Goal: Information Seeking & Learning: Learn about a topic

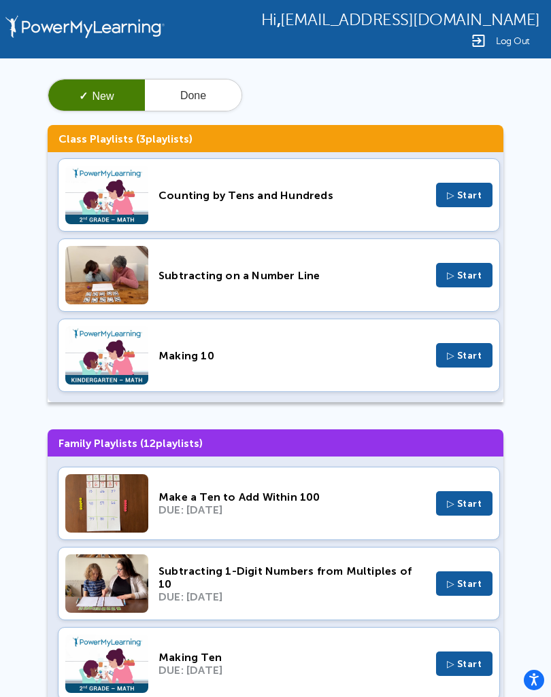
scroll to position [4, 0]
click at [459, 355] on span "▷ Start" at bounding box center [464, 356] width 35 height 12
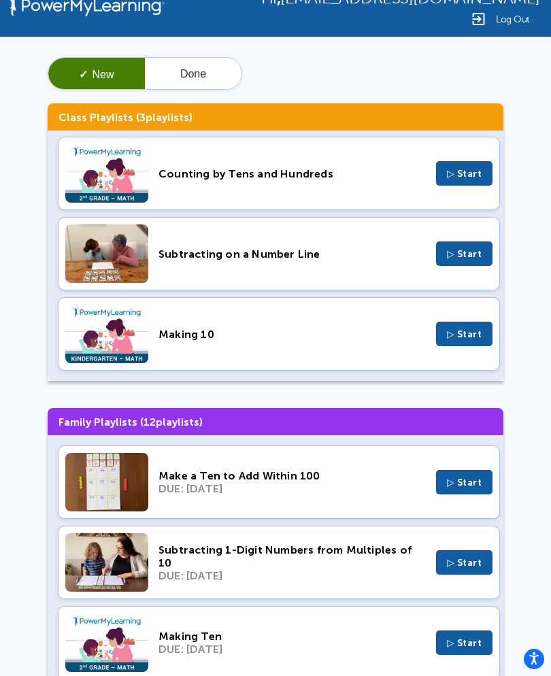
scroll to position [0, 0]
click at [459, 174] on span "▷ Start" at bounding box center [464, 174] width 35 height 12
click at [473, 255] on span "▷ Start" at bounding box center [464, 254] width 35 height 12
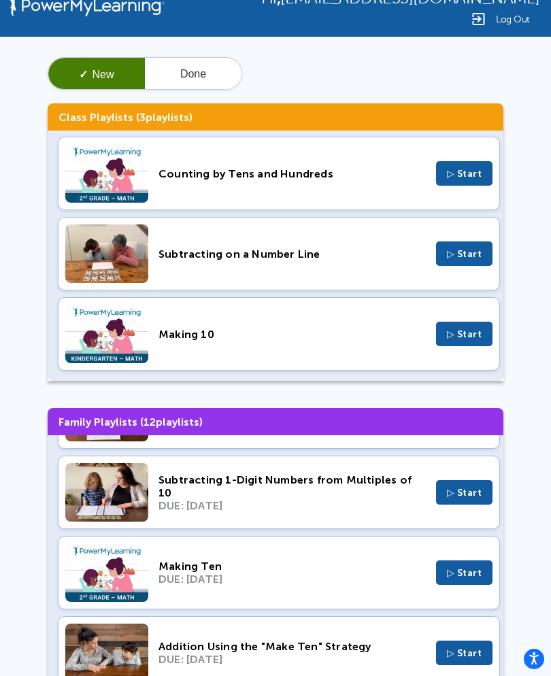
scroll to position [69, 0]
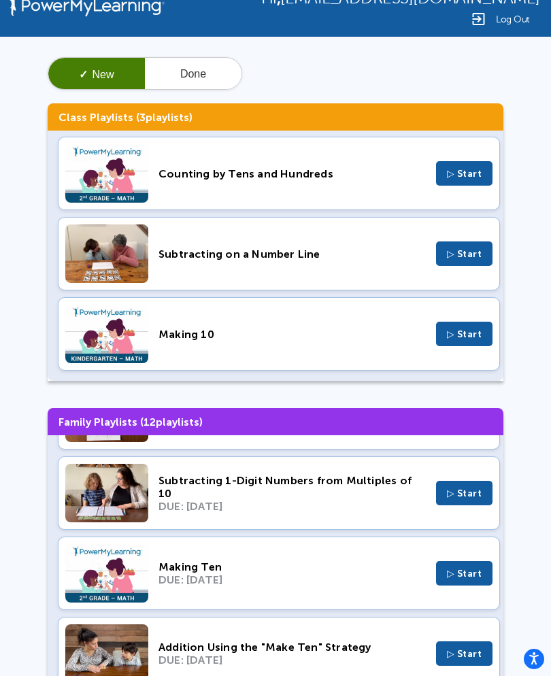
click at [460, 579] on span "▷ Start" at bounding box center [464, 574] width 35 height 12
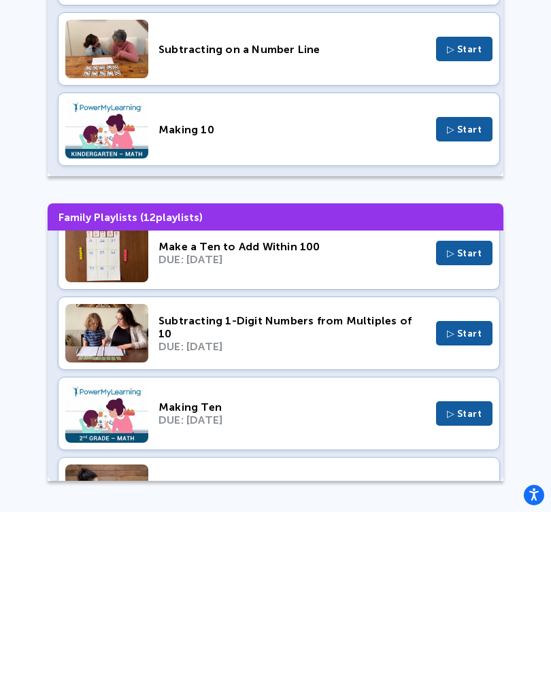
scroll to position [24, 0]
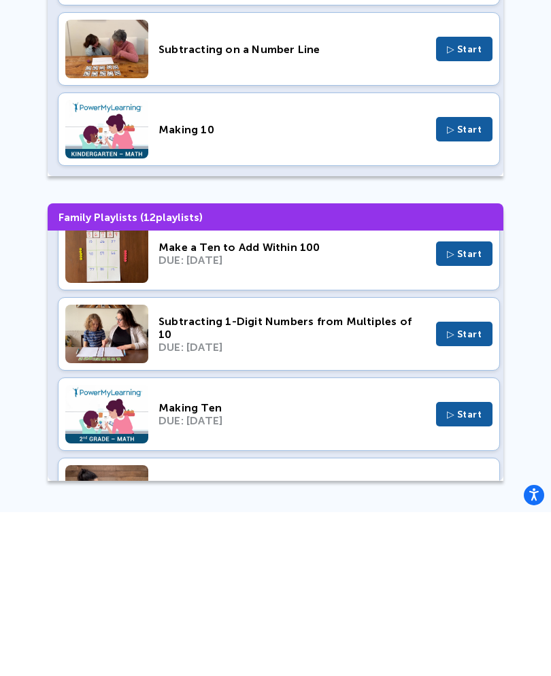
click at [464, 492] on span "▷ Start" at bounding box center [464, 498] width 35 height 12
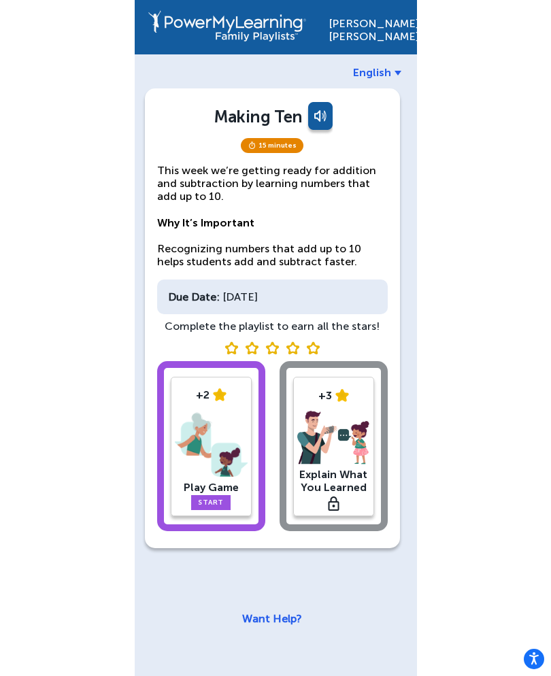
click at [327, 109] on link at bounding box center [318, 118] width 27 height 33
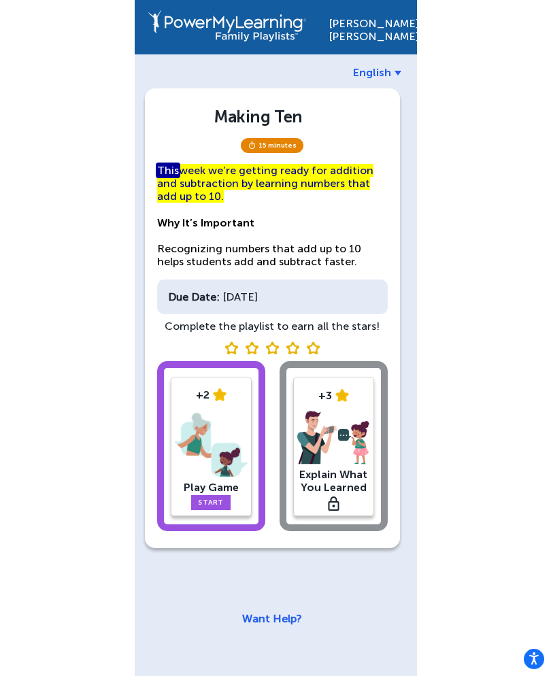
scroll to position [20, 0]
click at [196, 442] on img at bounding box center [211, 444] width 73 height 71
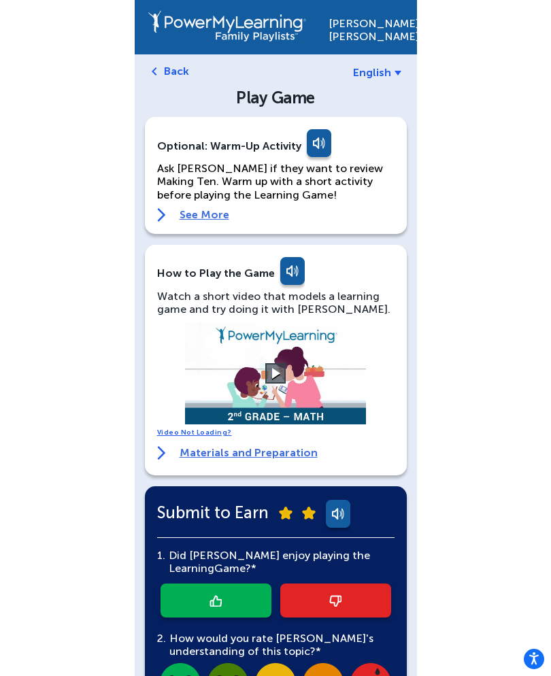
click at [215, 211] on link "See More" at bounding box center [275, 215] width 237 height 14
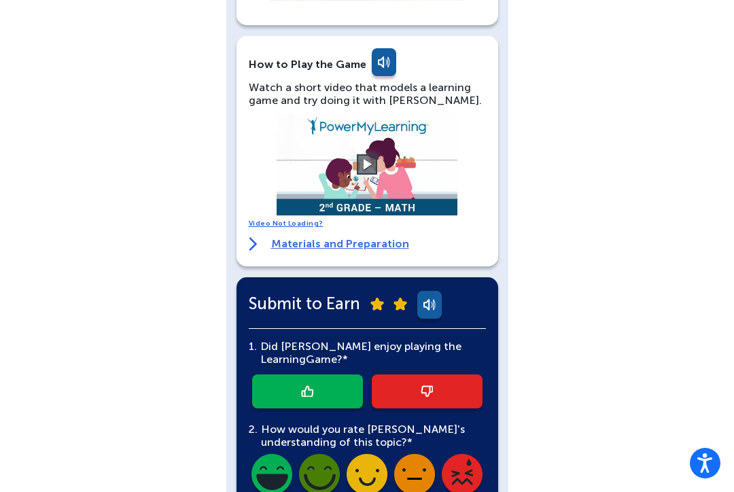
scroll to position [655, 0]
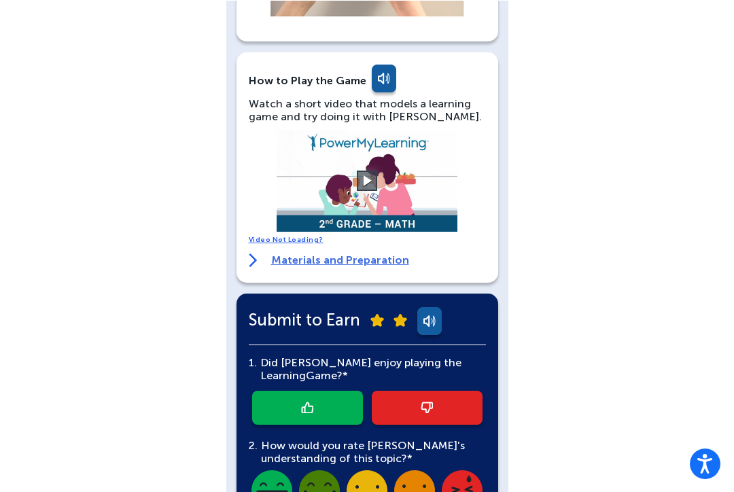
click at [353, 160] on video at bounding box center [367, 180] width 204 height 102
click at [366, 170] on button at bounding box center [367, 180] width 20 height 20
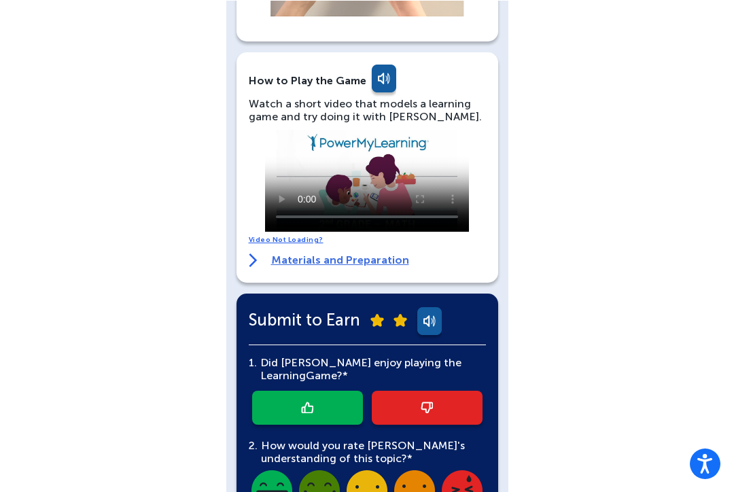
scroll to position [654, 0]
click at [403, 164] on video at bounding box center [367, 181] width 204 height 102
click at [118, 326] on div "Nicholas Ledezma English Back Play Game Optional: Warm-Up Activity Ask Nicholas…" at bounding box center [367, 37] width 734 height 1382
click at [179, 287] on div "Nicholas Ledezma English Back Play Game Optional: Warm-Up Activity Ask Nicholas…" at bounding box center [367, 37] width 734 height 1382
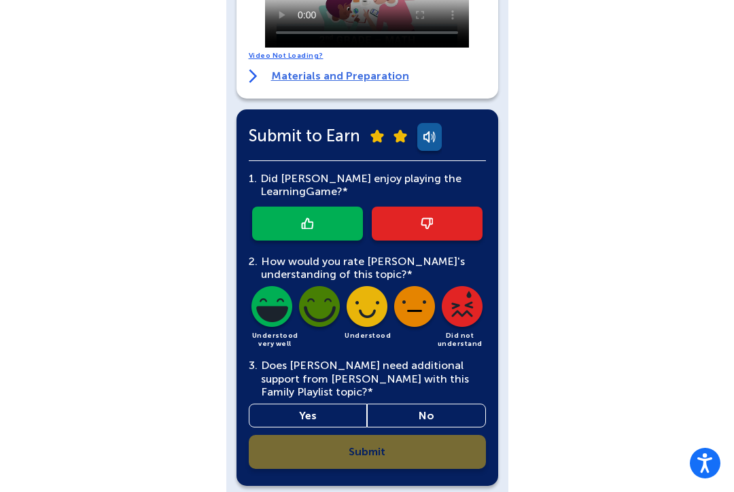
scroll to position [839, 0]
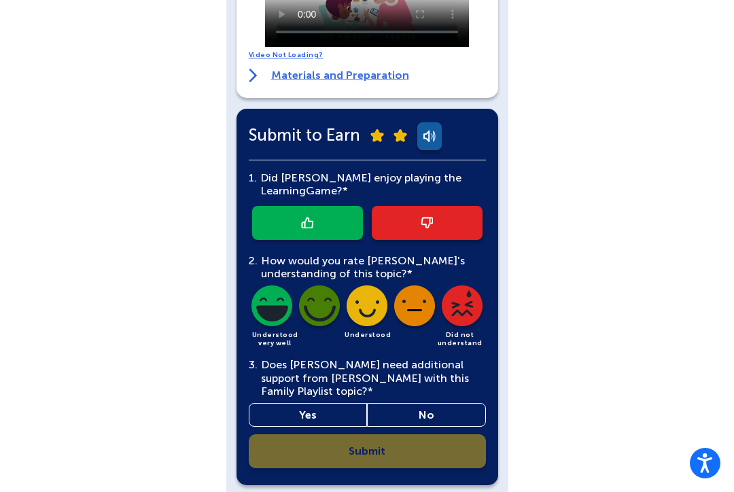
click at [290, 210] on link at bounding box center [307, 223] width 111 height 34
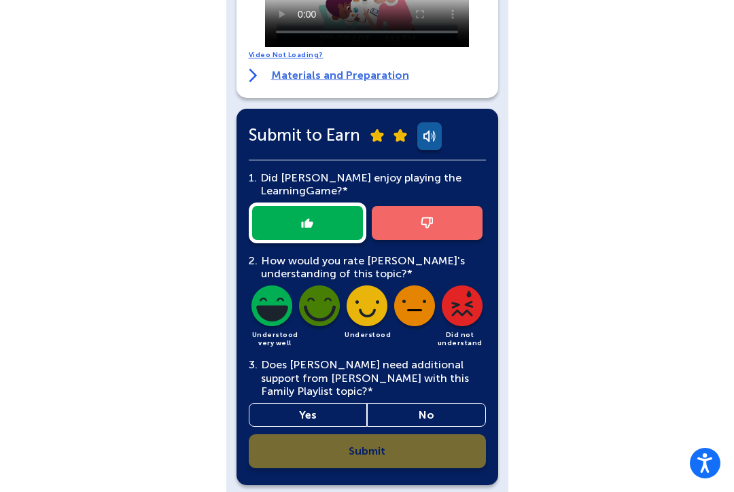
click at [414, 403] on link "No" at bounding box center [426, 415] width 119 height 24
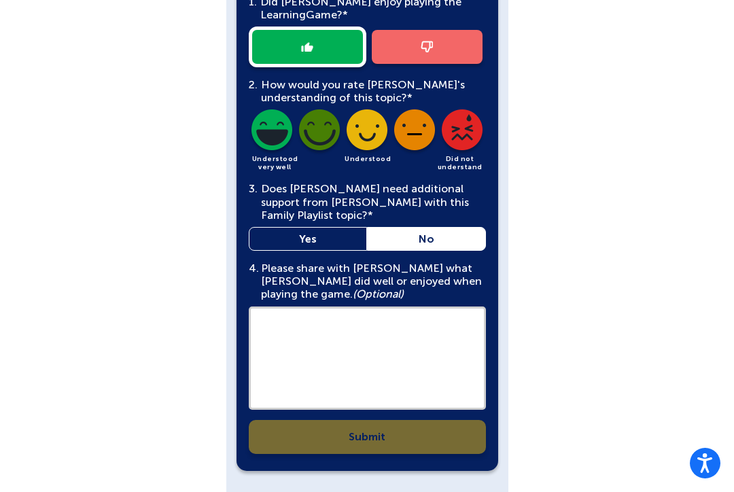
scroll to position [1015, 0]
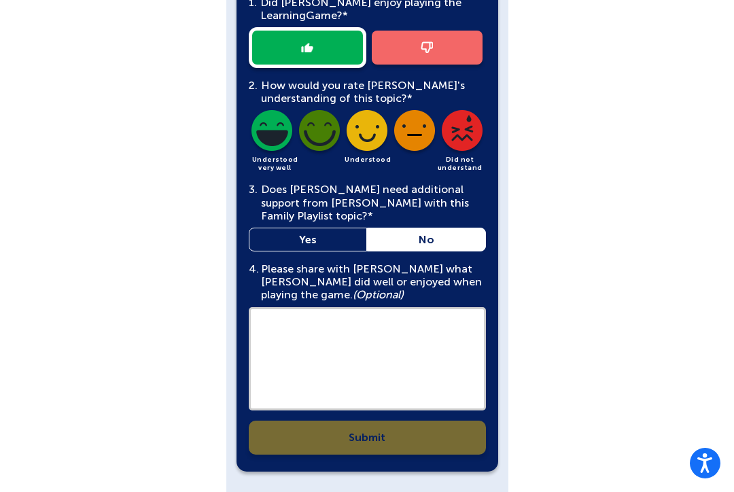
click at [311, 422] on div "1. Did Nicholas enjoy playing the Learning Game?* 2. How would you rate Nichola…" at bounding box center [367, 220] width 237 height 470
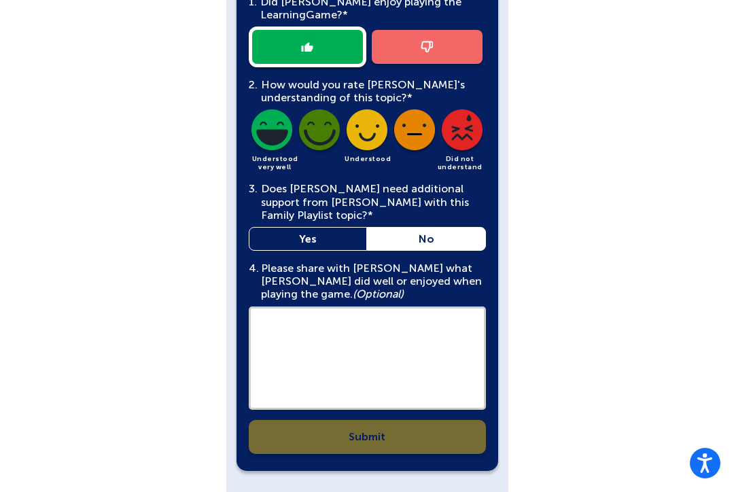
click at [379, 374] on textarea at bounding box center [367, 358] width 237 height 103
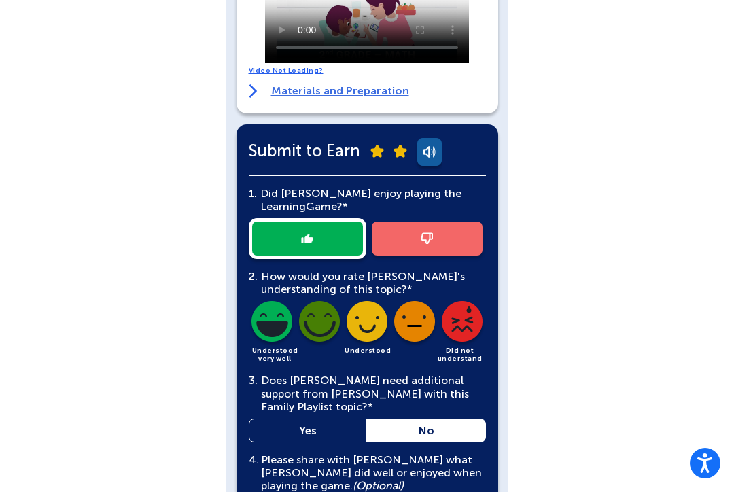
scroll to position [833, 0]
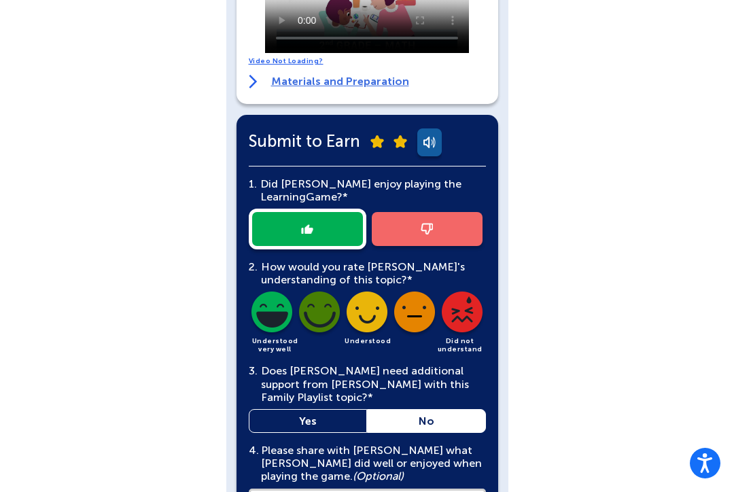
click at [330, 209] on div at bounding box center [367, 229] width 237 height 41
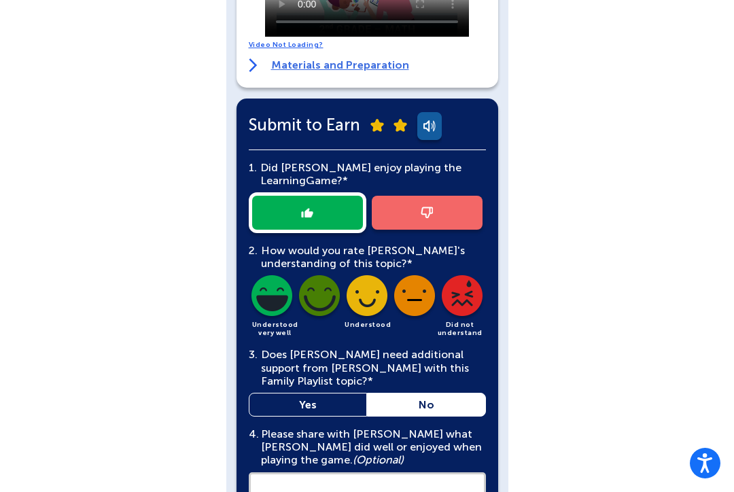
scroll to position [875, 0]
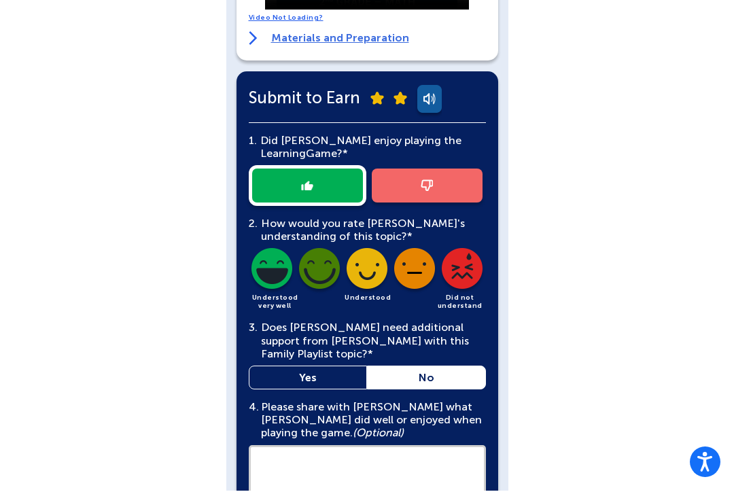
click at [281, 249] on img at bounding box center [272, 272] width 46 height 46
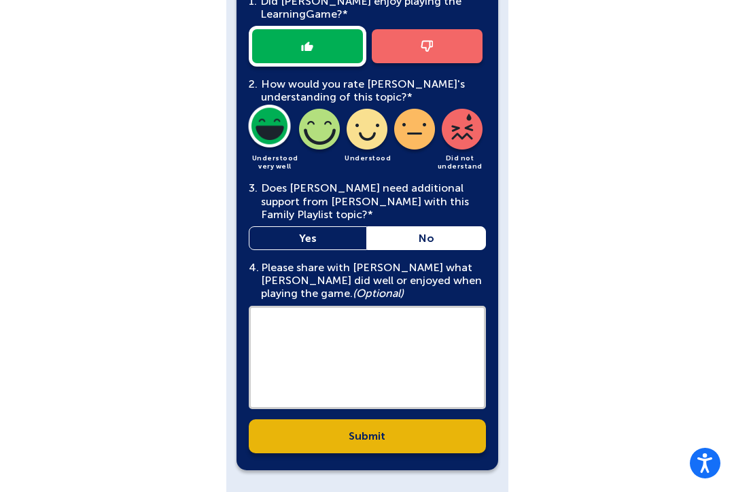
scroll to position [1015, 0]
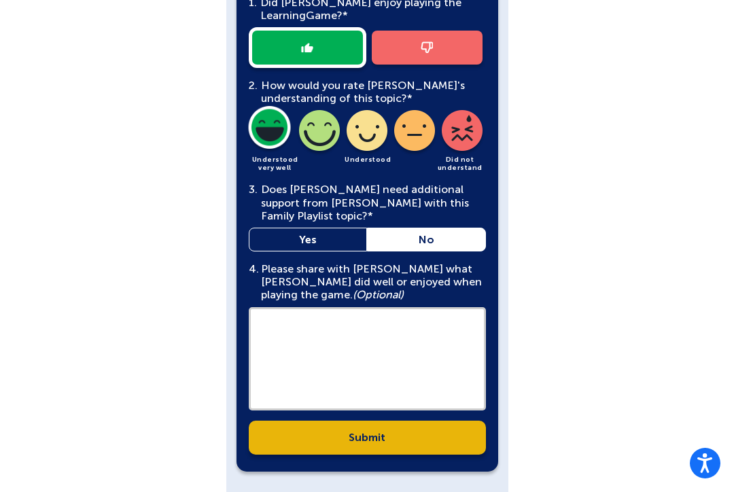
click at [400, 421] on link "Submit" at bounding box center [367, 438] width 237 height 34
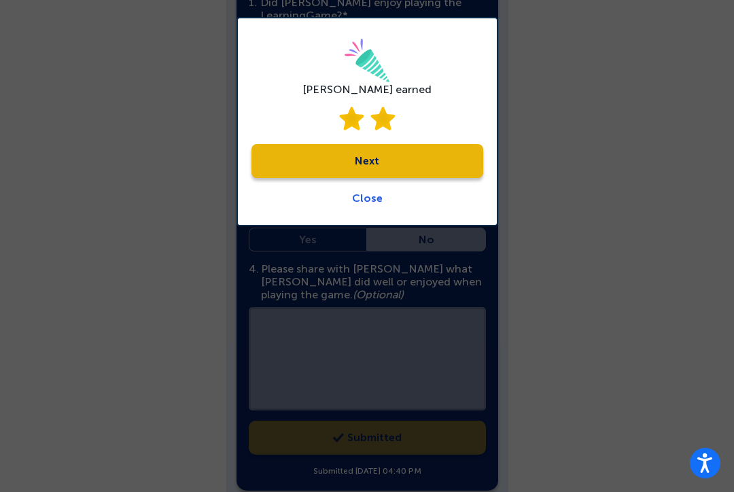
click at [381, 160] on link "Next" at bounding box center [367, 161] width 232 height 34
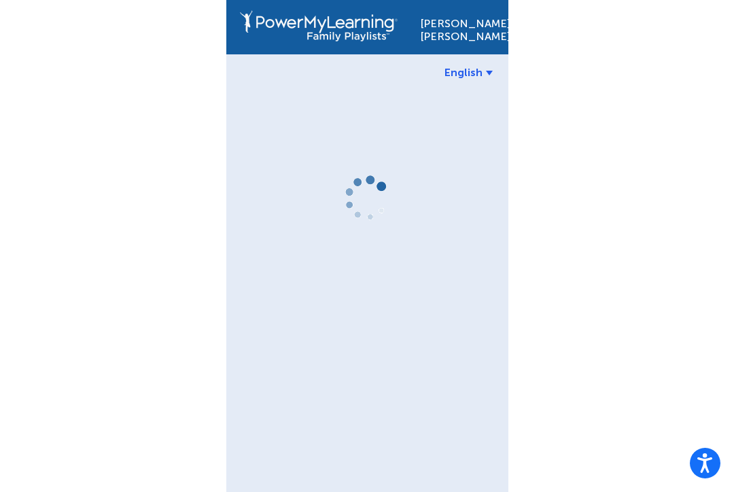
scroll to position [20, 0]
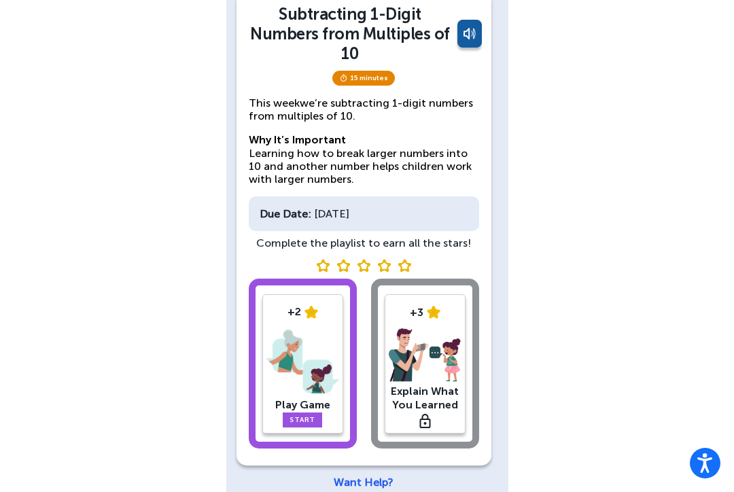
scroll to position [97, 0]
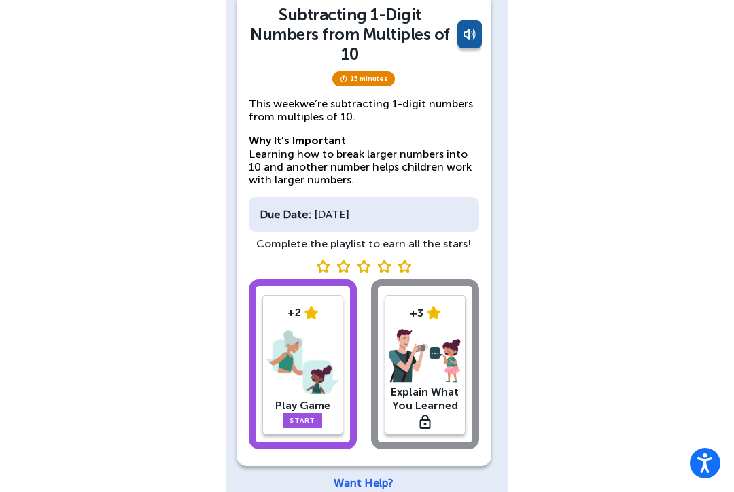
click at [307, 361] on img at bounding box center [302, 362] width 73 height 71
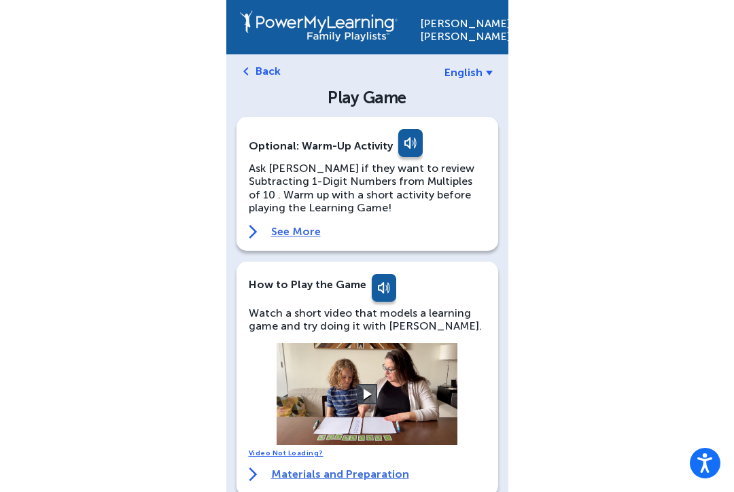
click at [307, 225] on link "See More" at bounding box center [367, 232] width 237 height 14
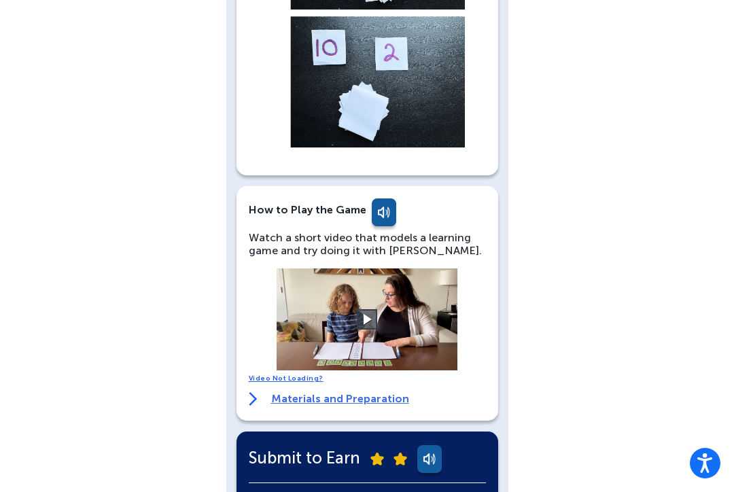
scroll to position [816, 0]
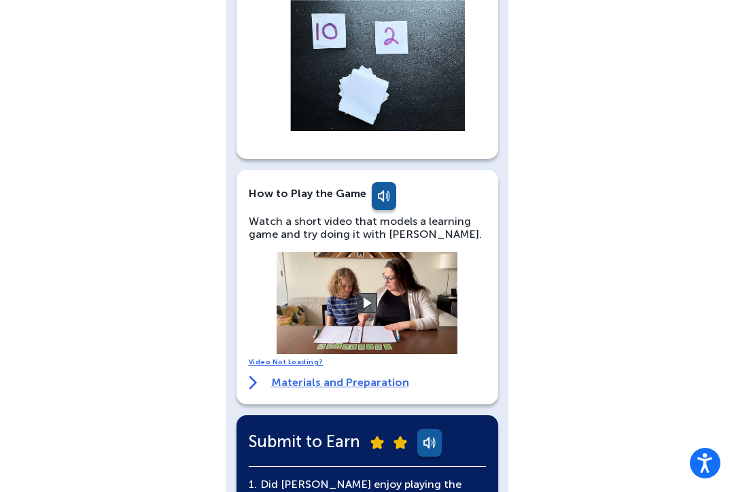
click at [366, 300] on button at bounding box center [367, 303] width 20 height 20
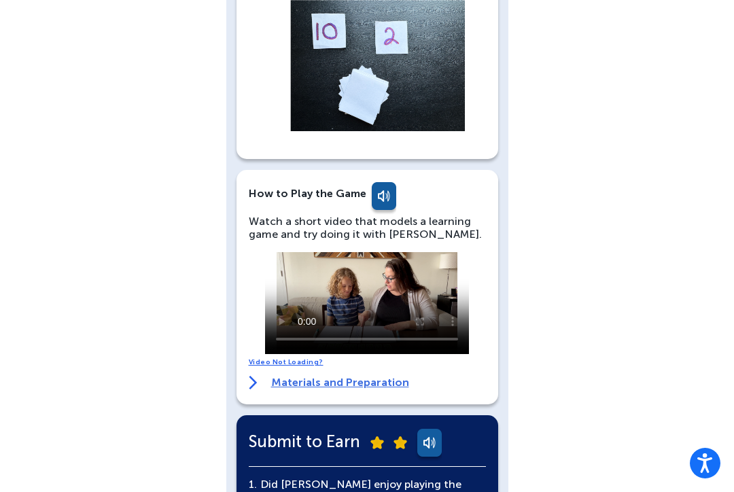
click at [247, 292] on div "How to Play the Game Watch a short video that models a learning game and try do…" at bounding box center [368, 287] width 262 height 234
click at [343, 310] on video at bounding box center [367, 303] width 204 height 102
click at [130, 263] on div "[PERSON_NAME] English Back Play Game Optional: Warm-Up Activity Ask [PERSON_NAM…" at bounding box center [367, 17] width 734 height 1666
click at [132, 133] on div "[PERSON_NAME] English Back Play Game Optional: Warm-Up Activity Ask [PERSON_NAM…" at bounding box center [367, 17] width 734 height 1666
click at [299, 269] on video at bounding box center [367, 303] width 204 height 102
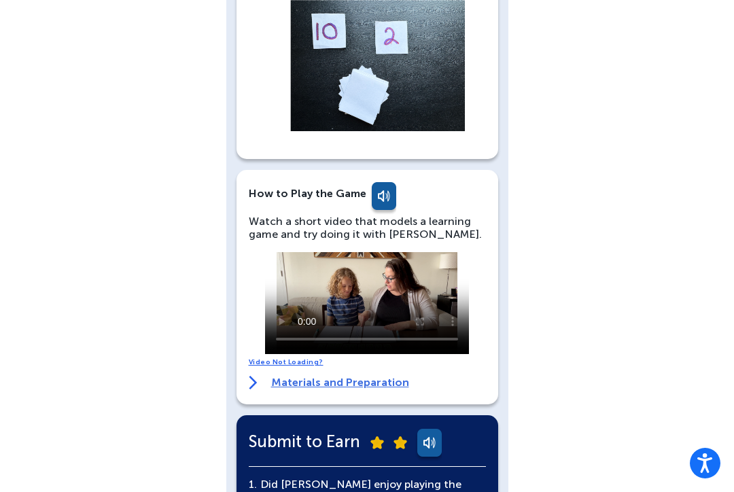
click at [278, 256] on video at bounding box center [367, 303] width 204 height 102
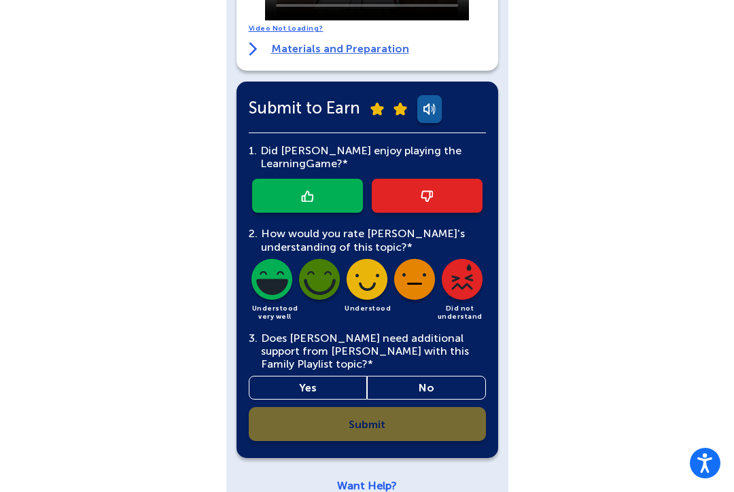
scroll to position [1149, 0]
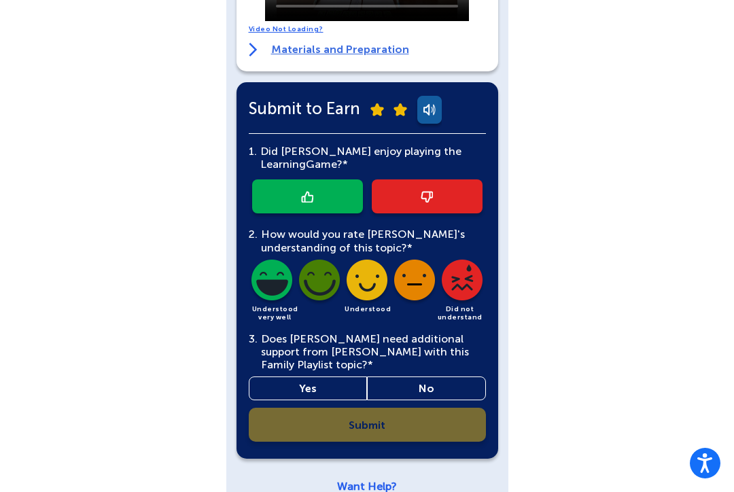
click at [310, 196] on img at bounding box center [307, 197] width 12 height 12
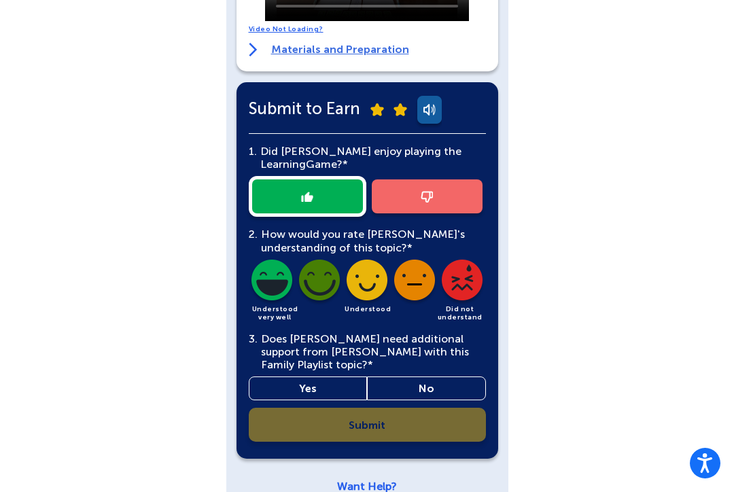
click at [434, 381] on link "No" at bounding box center [426, 389] width 119 height 24
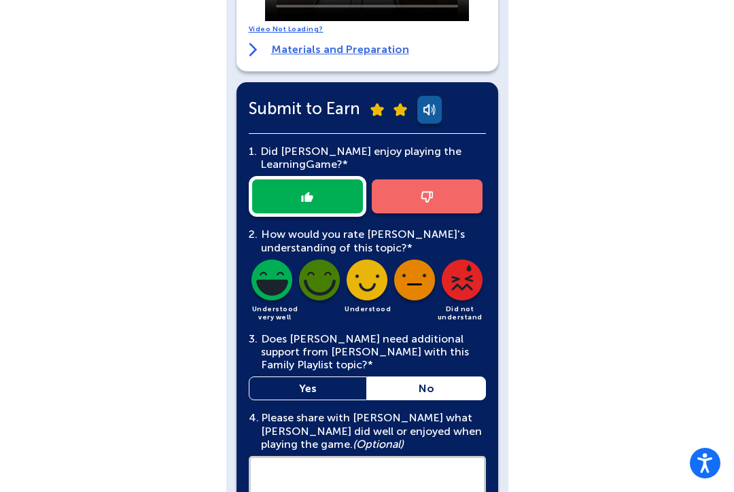
click at [321, 273] on img at bounding box center [319, 283] width 46 height 46
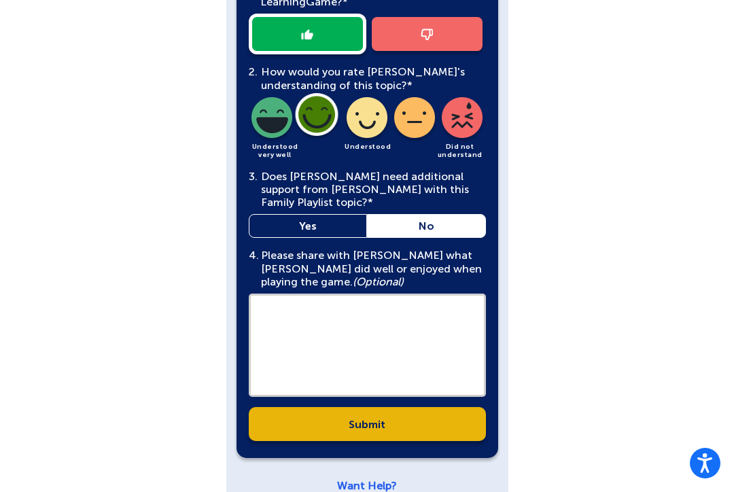
scroll to position [1310, 0]
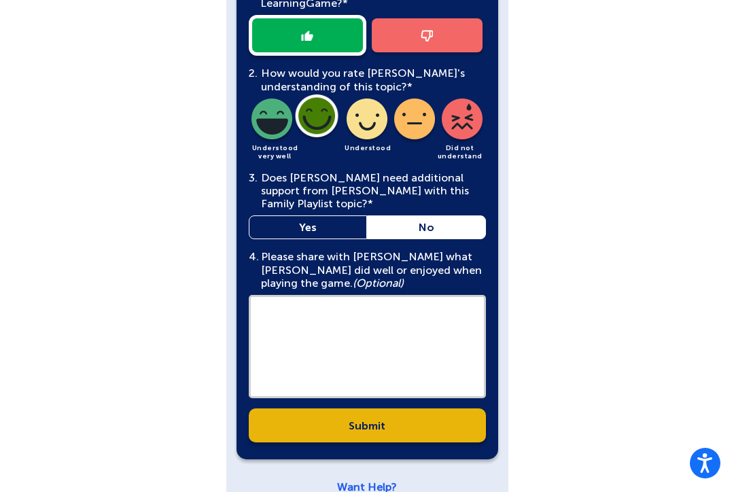
click at [395, 421] on link "Submit" at bounding box center [367, 425] width 237 height 34
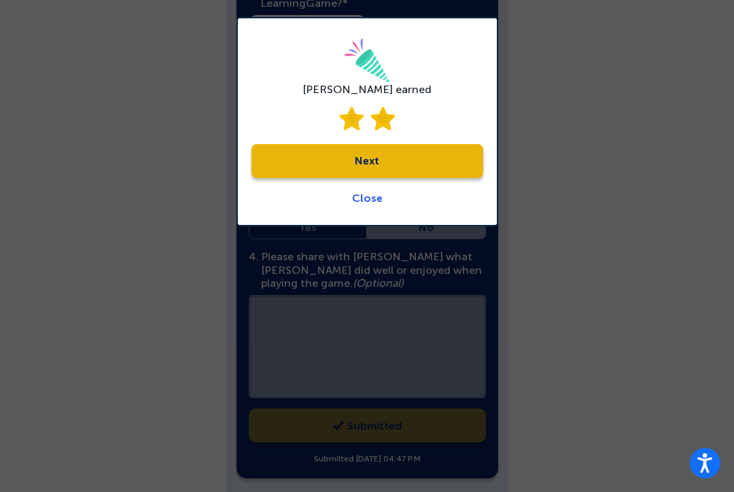
click at [373, 192] on link "Close" at bounding box center [367, 198] width 31 height 13
